Goal: Task Accomplishment & Management: Manage account settings

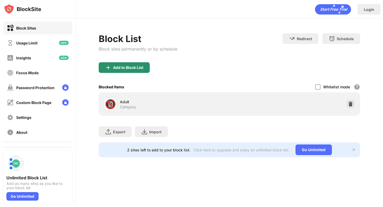
click at [118, 66] on div "Add to Block List" at bounding box center [128, 67] width 30 height 4
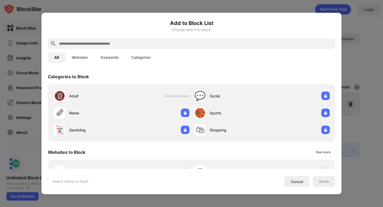
click at [116, 45] on input "text" at bounding box center [195, 43] width 274 height 6
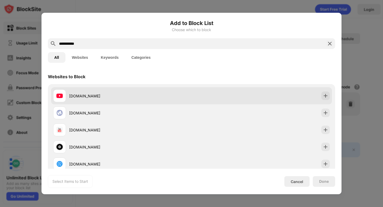
type input "**********"
click at [124, 95] on div "[DOMAIN_NAME]" at bounding box center [130, 96] width 122 height 6
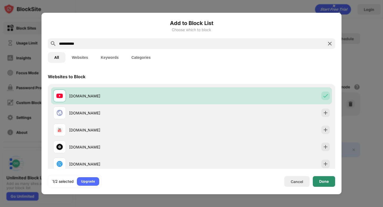
click at [318, 183] on div "Done" at bounding box center [323, 181] width 22 height 11
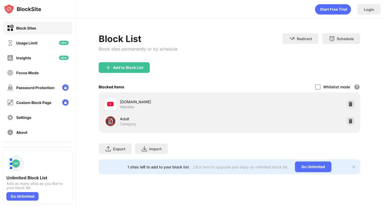
click at [122, 65] on div "Add to Block List" at bounding box center [124, 67] width 51 height 11
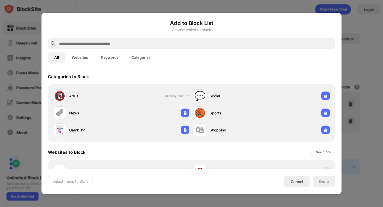
click at [108, 43] on input "text" at bounding box center [195, 43] width 274 height 6
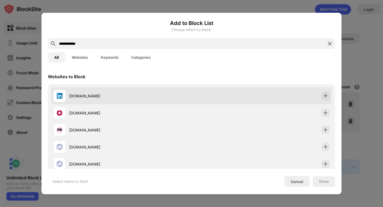
type input "**********"
click at [115, 88] on div "[DOMAIN_NAME]" at bounding box center [191, 95] width 281 height 17
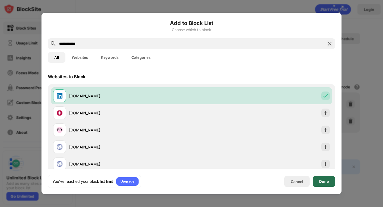
click at [319, 181] on div "Done" at bounding box center [323, 181] width 22 height 11
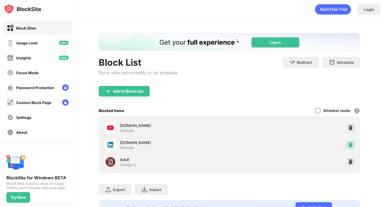
click at [349, 142] on img at bounding box center [349, 144] width 5 height 5
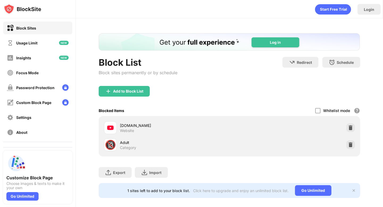
click at [354, 127] on div "[DOMAIN_NAME] Website" at bounding box center [229, 127] width 254 height 17
click at [128, 89] on div "Add to Block List" at bounding box center [128, 91] width 30 height 4
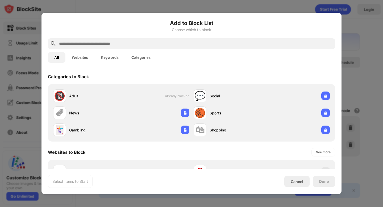
click at [159, 45] on input "text" at bounding box center [195, 43] width 274 height 6
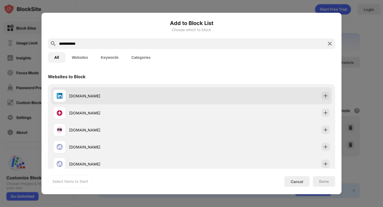
type input "**********"
click at [224, 98] on div "[DOMAIN_NAME]" at bounding box center [191, 95] width 281 height 17
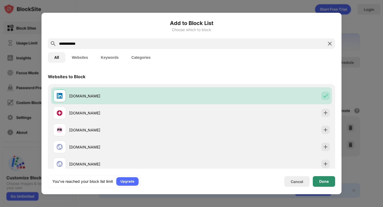
click at [321, 185] on div "Done" at bounding box center [323, 181] width 22 height 11
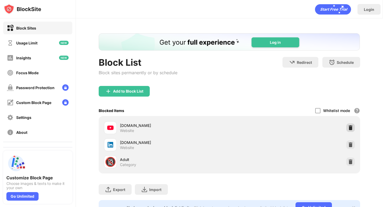
click at [348, 124] on div at bounding box center [350, 127] width 9 height 9
